Goal: Transaction & Acquisition: Purchase product/service

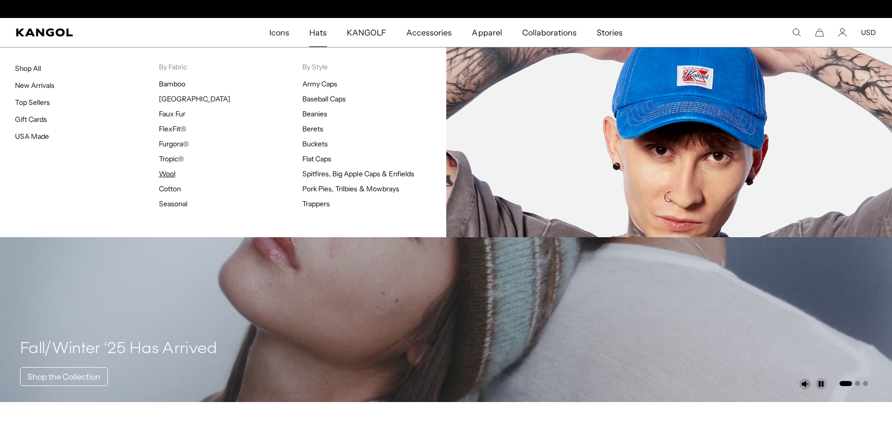
scroll to position [0, 205]
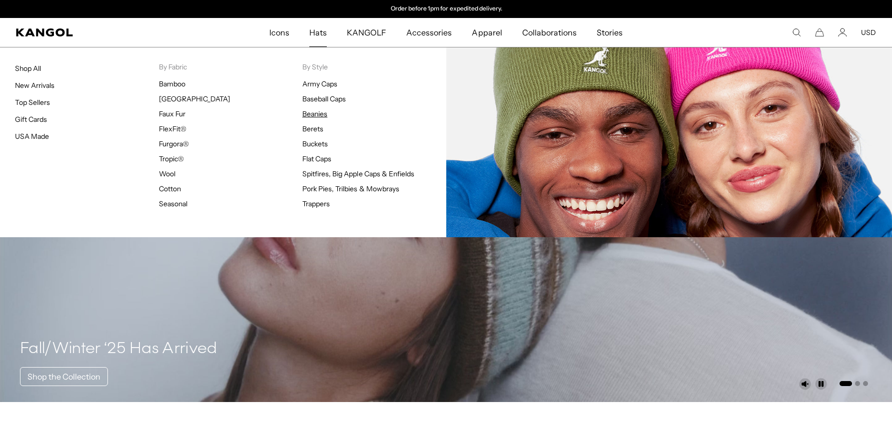
click at [322, 113] on link "Beanies" at bounding box center [314, 113] width 25 height 9
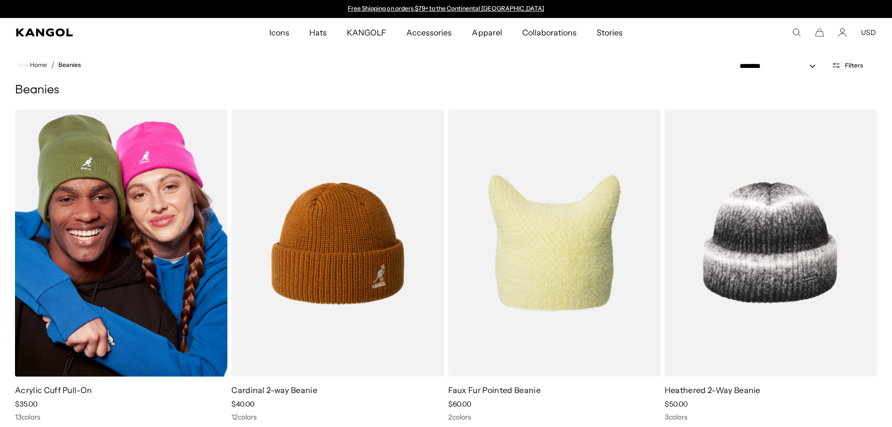
click at [155, 245] on img at bounding box center [121, 243] width 212 height 267
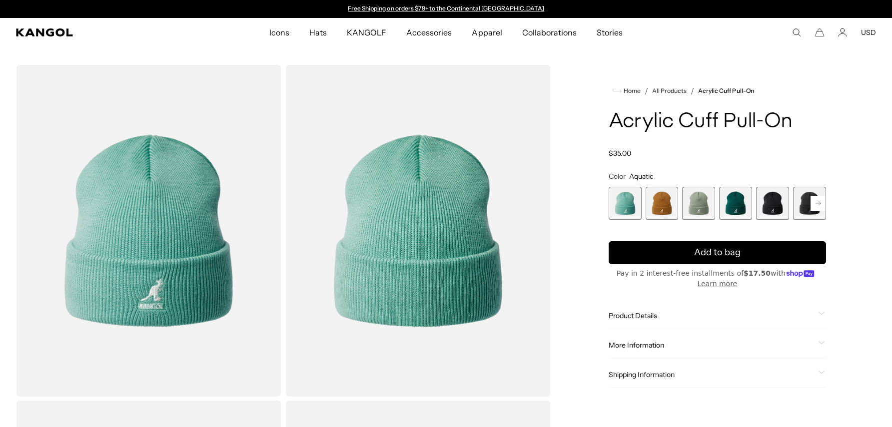
click at [629, 206] on span "1 of 13" at bounding box center [625, 203] width 33 height 33
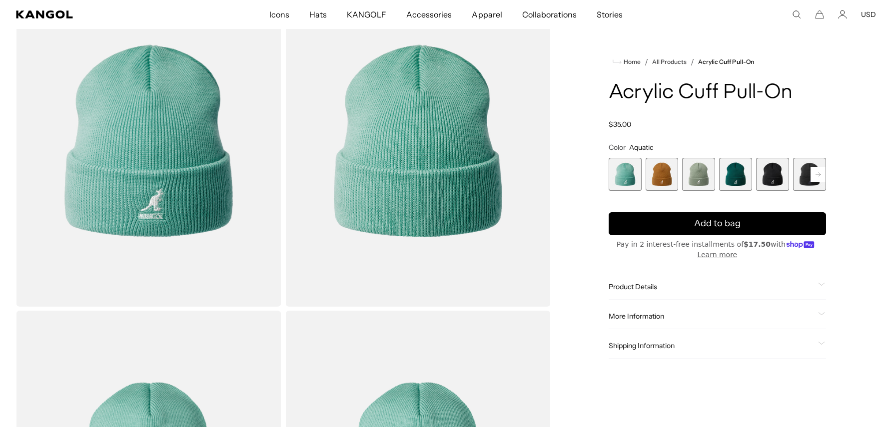
scroll to position [106, 0]
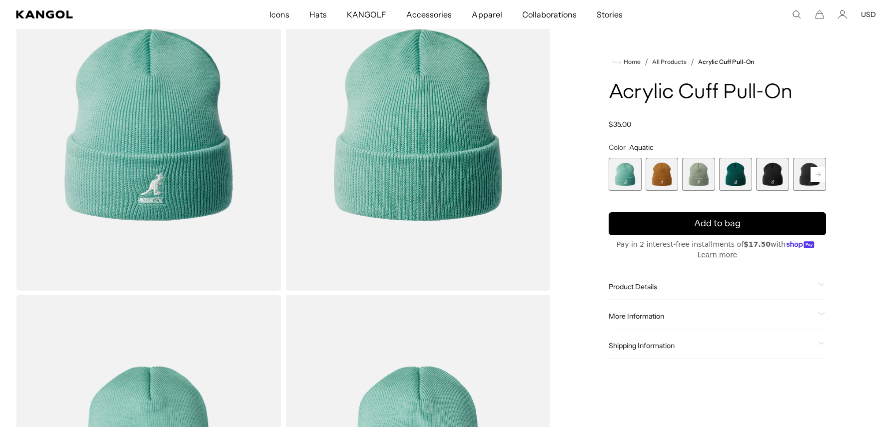
click at [639, 281] on div "Product Details In the Acrylic Cuff Pull-On, the cuff can be worn up or down & …" at bounding box center [717, 286] width 217 height 25
click at [641, 292] on div "Product Details In the Acrylic Cuff Pull-On, the cuff can be worn up or down & …" at bounding box center [717, 286] width 217 height 25
click at [641, 286] on span "Product Details" at bounding box center [711, 286] width 205 height 9
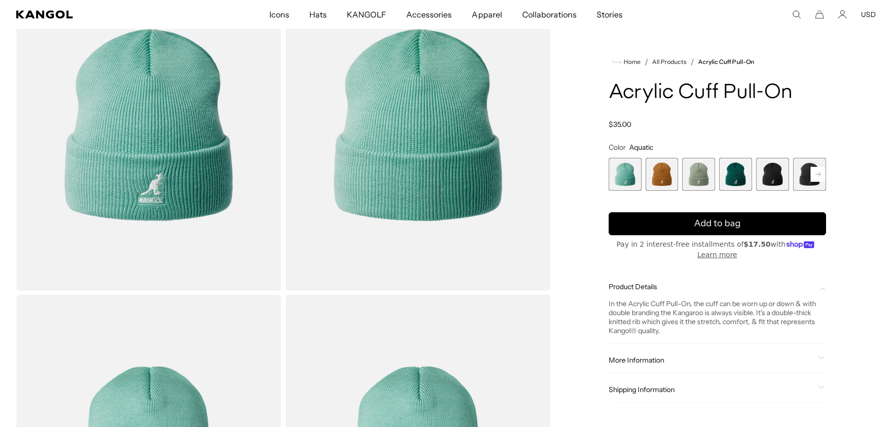
drag, startPoint x: 608, startPoint y: 305, endPoint x: 674, endPoint y: 336, distance: 72.4
click at [676, 339] on div "Product Details In the Acrylic Cuff Pull-On, the cuff can be worn up or down & …" at bounding box center [717, 308] width 217 height 69
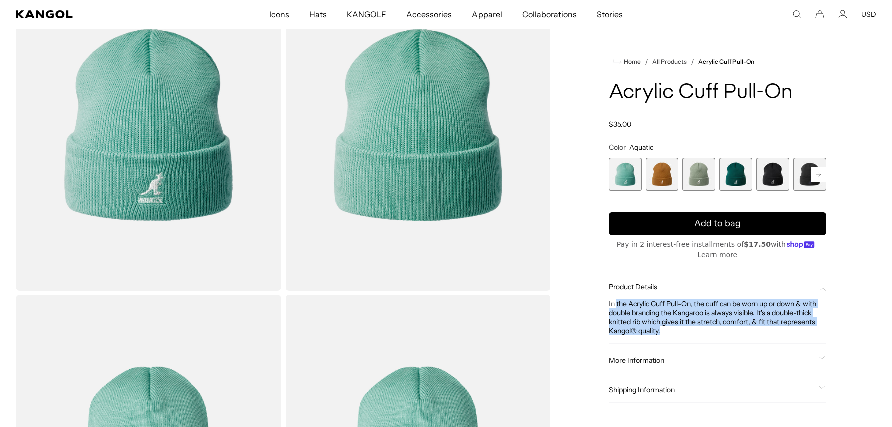
drag, startPoint x: 667, startPoint y: 338, endPoint x: 617, endPoint y: 305, distance: 59.9
click at [617, 305] on div "Product Details In the Acrylic Cuff Pull-On, the cuff can be worn up or down & …" at bounding box center [717, 308] width 217 height 69
copy div "the Acrylic Cuff Pull-On, the cuff can be worn up or down & with double brandin…"
